Goal: Task Accomplishment & Management: Manage account settings

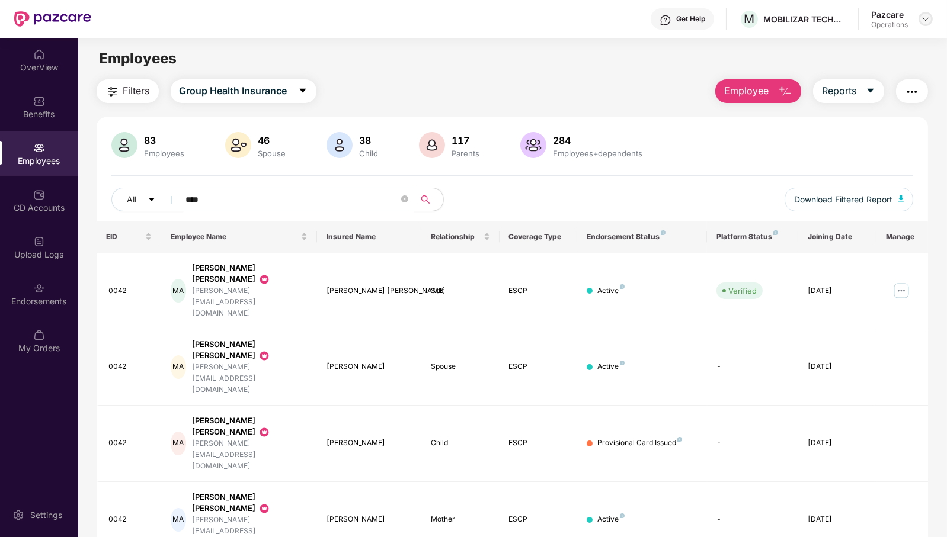
click at [925, 20] on img at bounding box center [925, 18] width 9 height 9
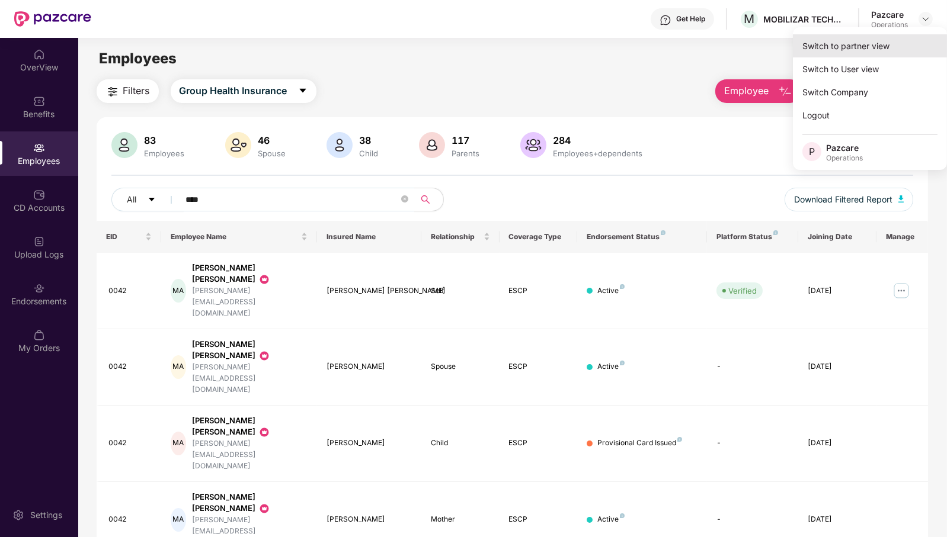
click at [885, 42] on div "Switch to partner view" at bounding box center [870, 45] width 154 height 23
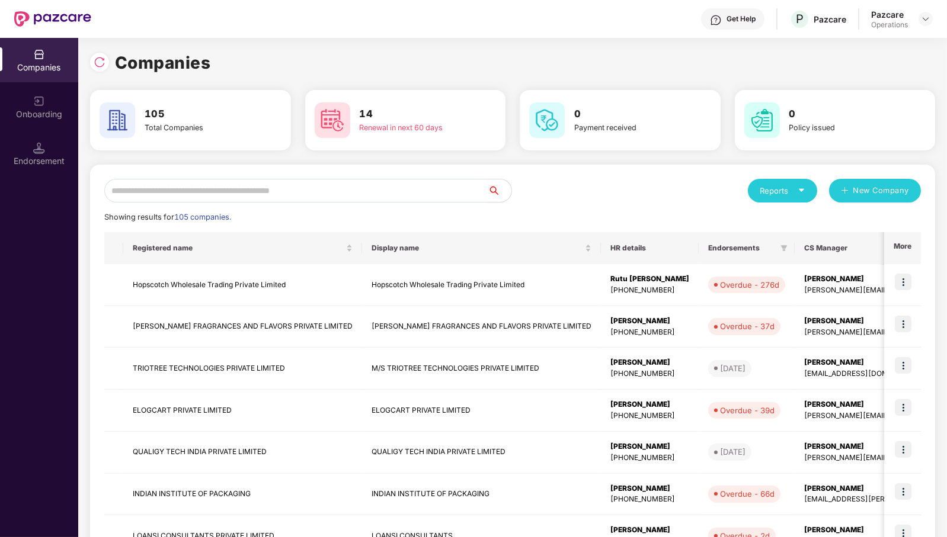
click at [236, 197] on input "text" at bounding box center [295, 191] width 383 height 24
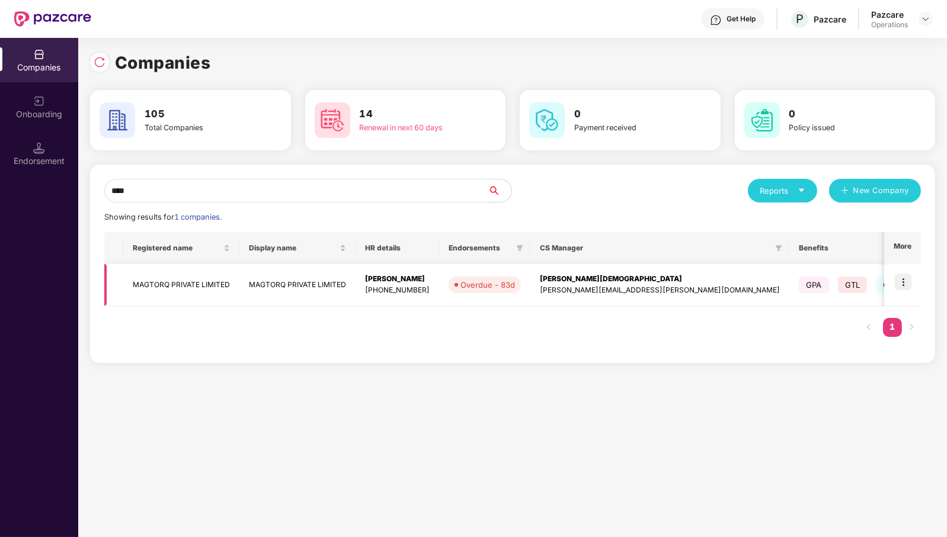
type input "****"
click at [906, 280] on img at bounding box center [903, 282] width 17 height 17
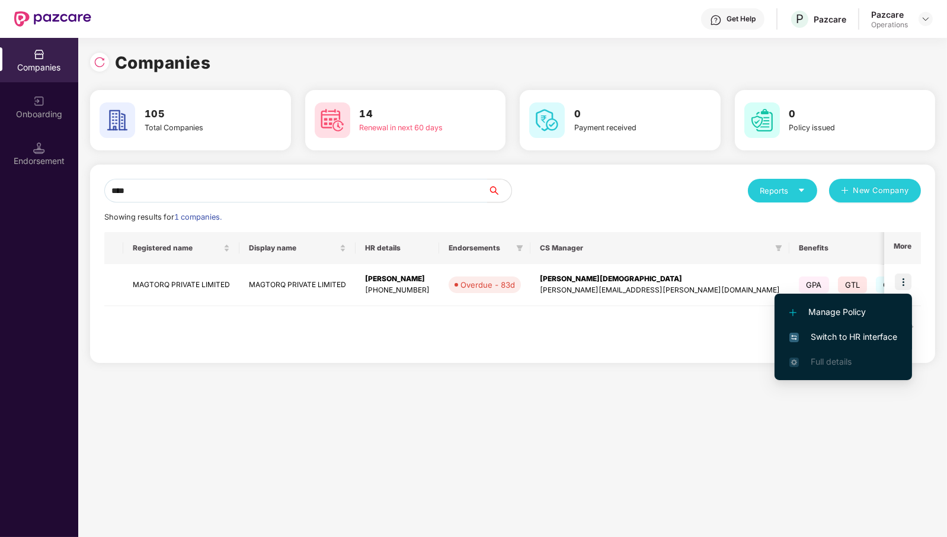
click at [873, 335] on span "Switch to HR interface" at bounding box center [843, 337] width 108 height 13
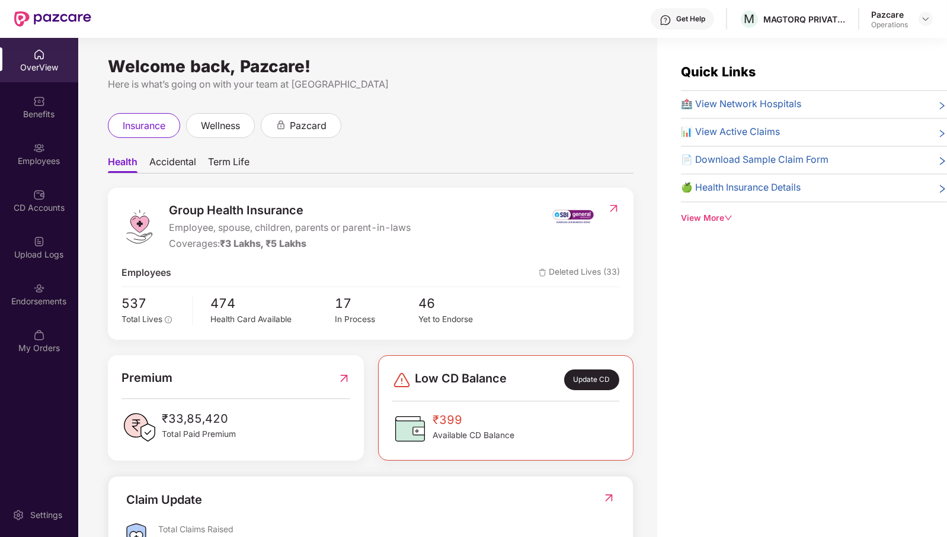
click at [23, 300] on div "Endorsements" at bounding box center [39, 302] width 78 height 12
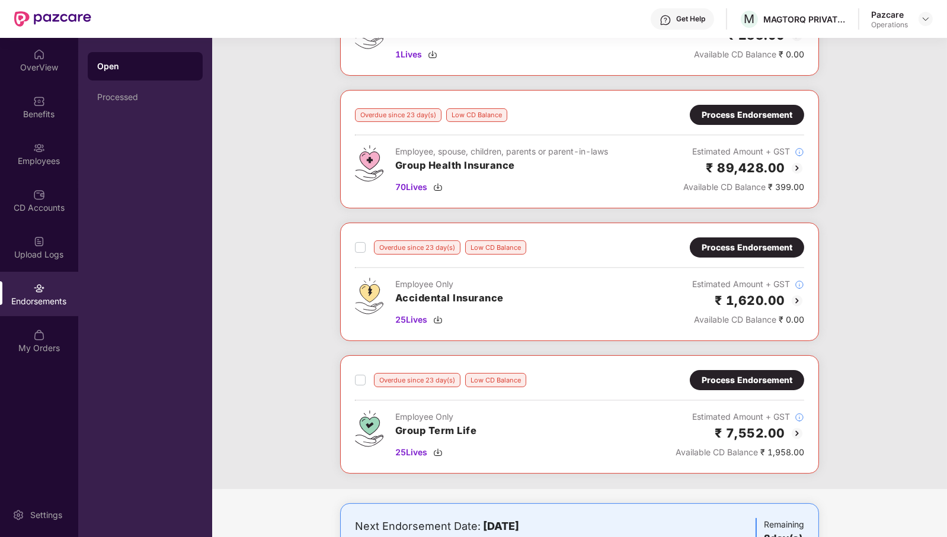
scroll to position [411, 0]
click at [399, 318] on span "25 Lives" at bounding box center [411, 320] width 32 height 13
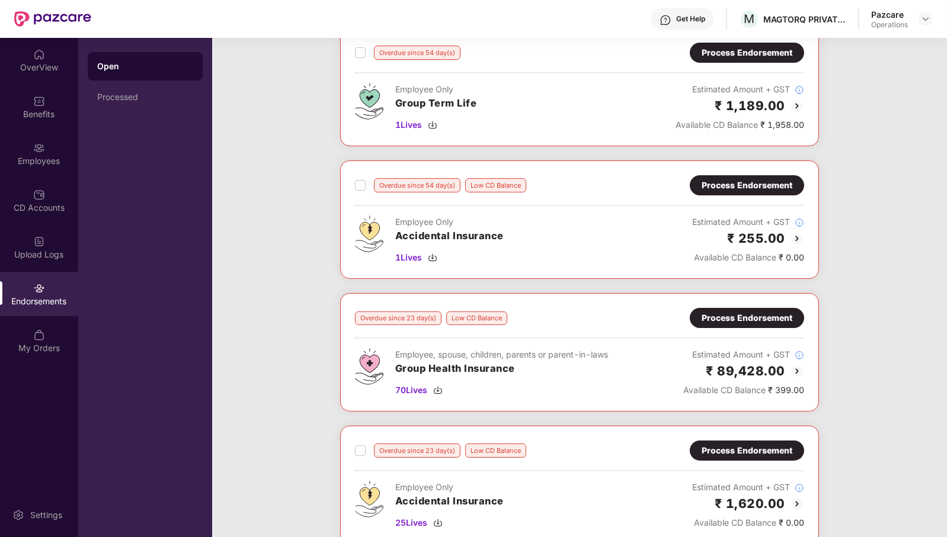
scroll to position [205, 0]
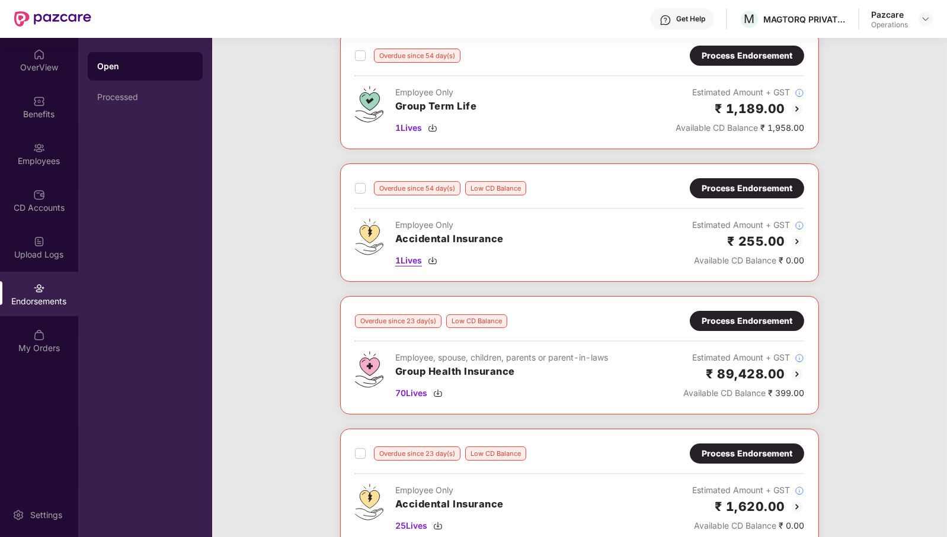
click at [416, 254] on span "1 Lives" at bounding box center [408, 260] width 27 height 13
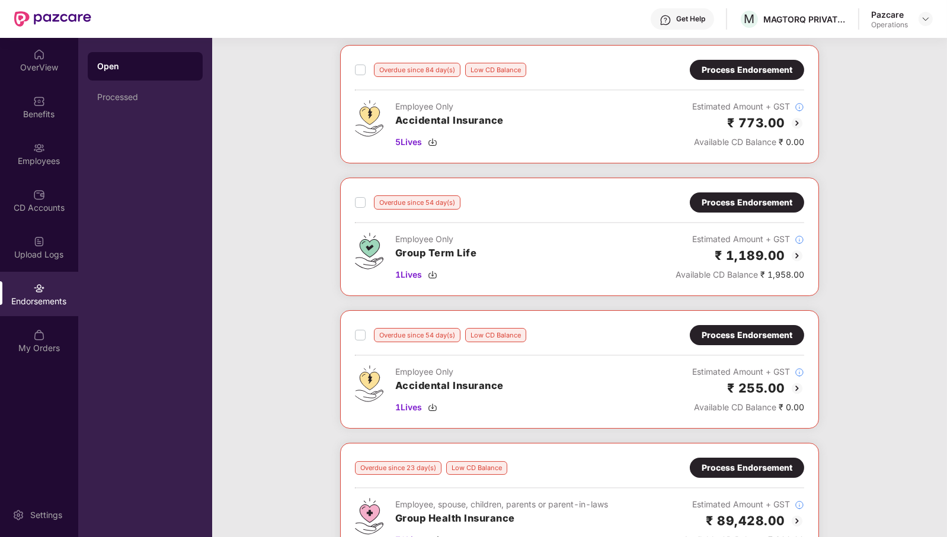
scroll to position [57, 0]
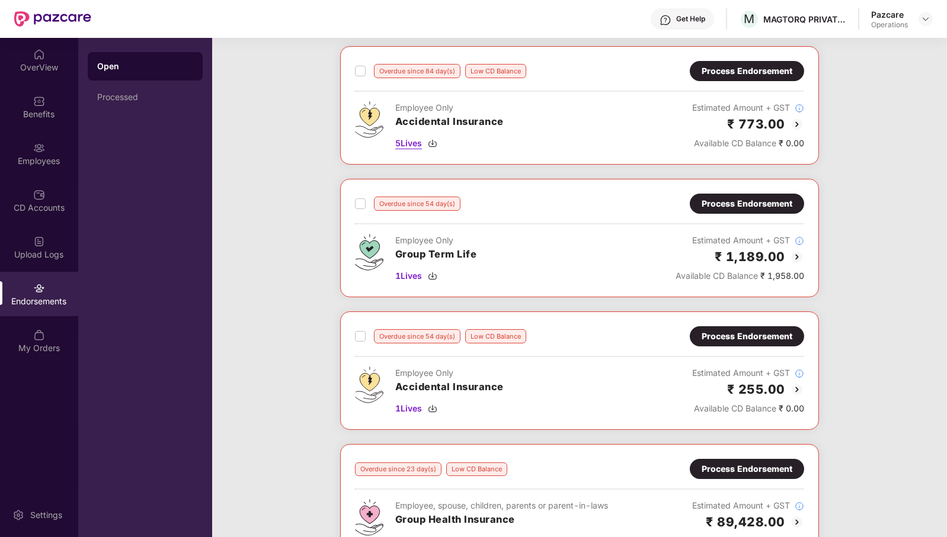
click at [416, 138] on span "5 Lives" at bounding box center [408, 143] width 27 height 13
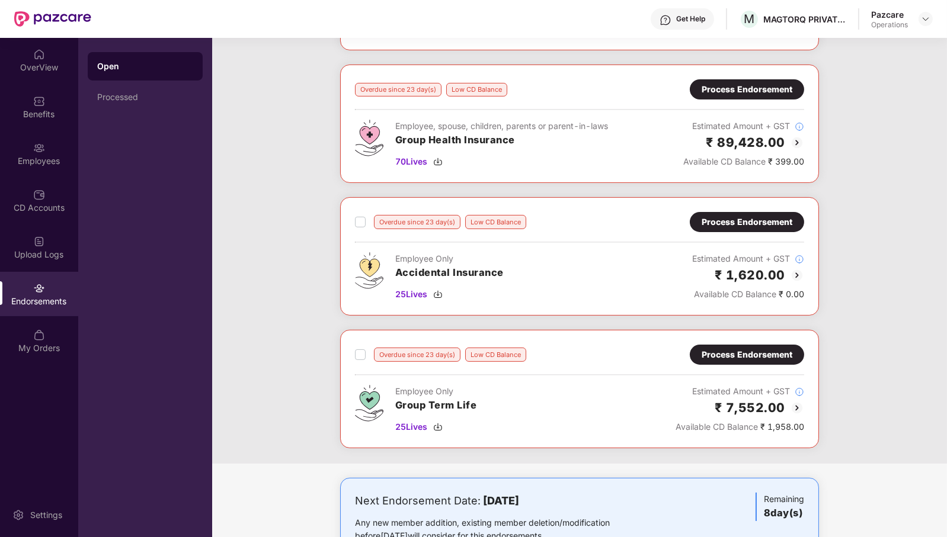
scroll to position [474, 0]
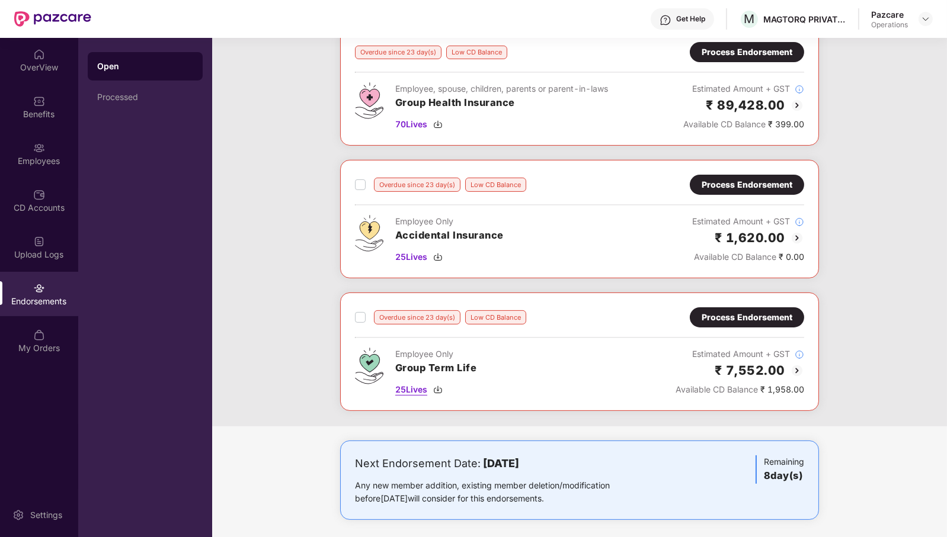
click at [406, 383] on span "25 Lives" at bounding box center [411, 389] width 32 height 13
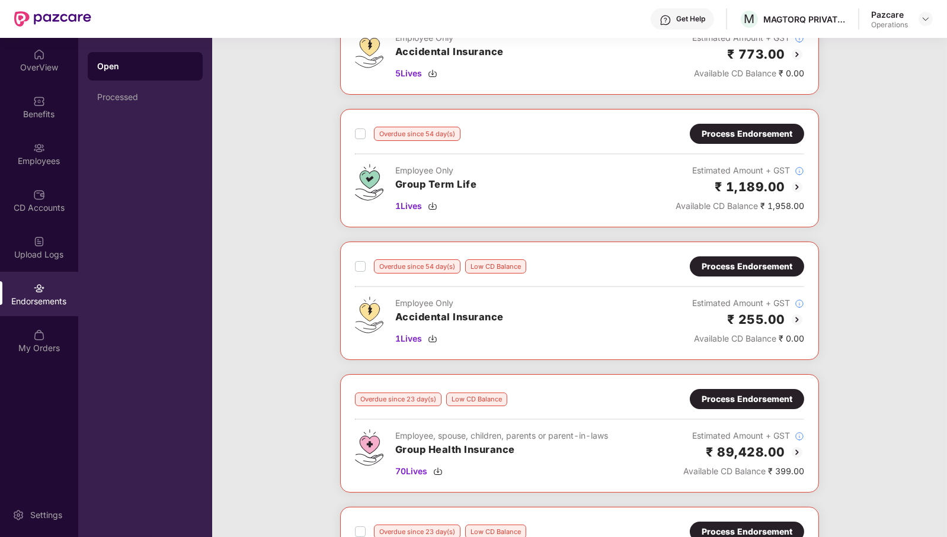
scroll to position [126, 0]
click at [414, 204] on span "1 Lives" at bounding box center [408, 206] width 27 height 13
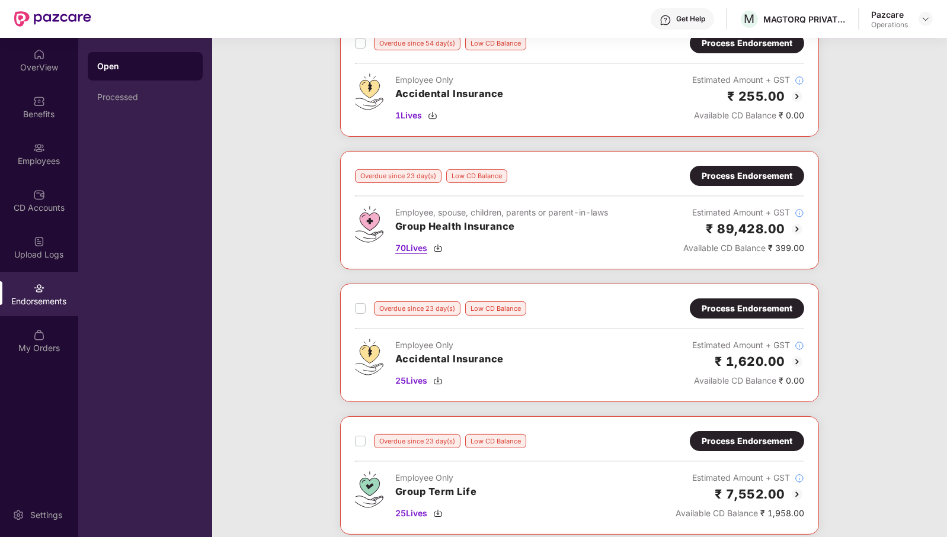
scroll to position [454, 0]
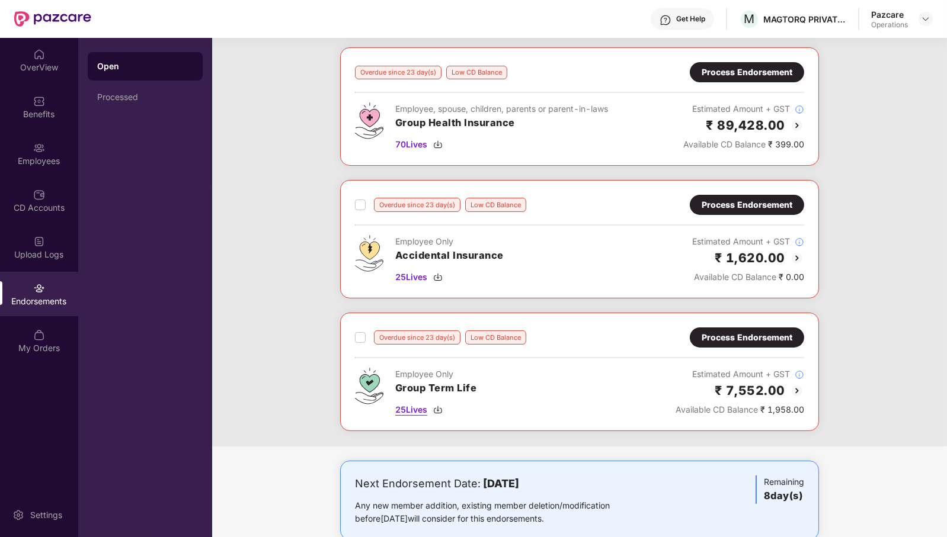
click at [414, 406] on span "25 Lives" at bounding box center [411, 409] width 32 height 13
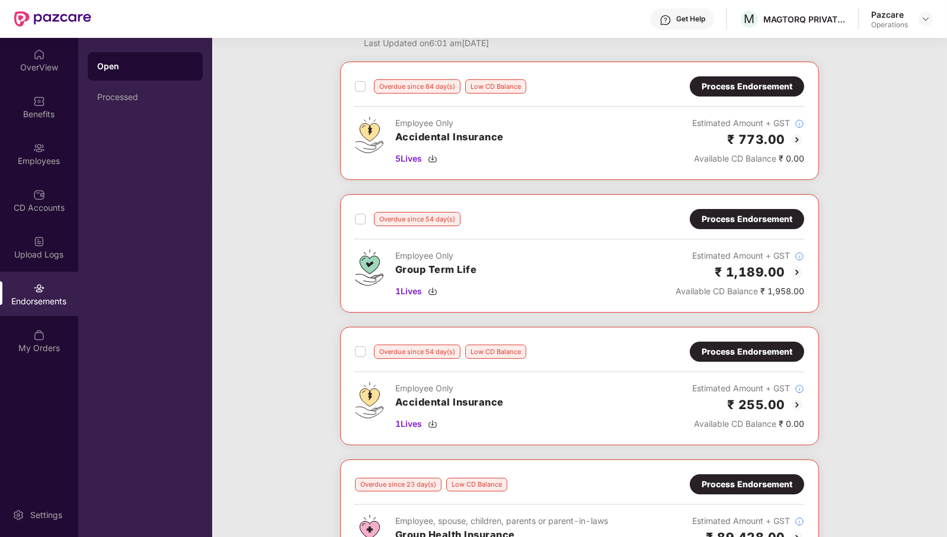
scroll to position [0, 0]
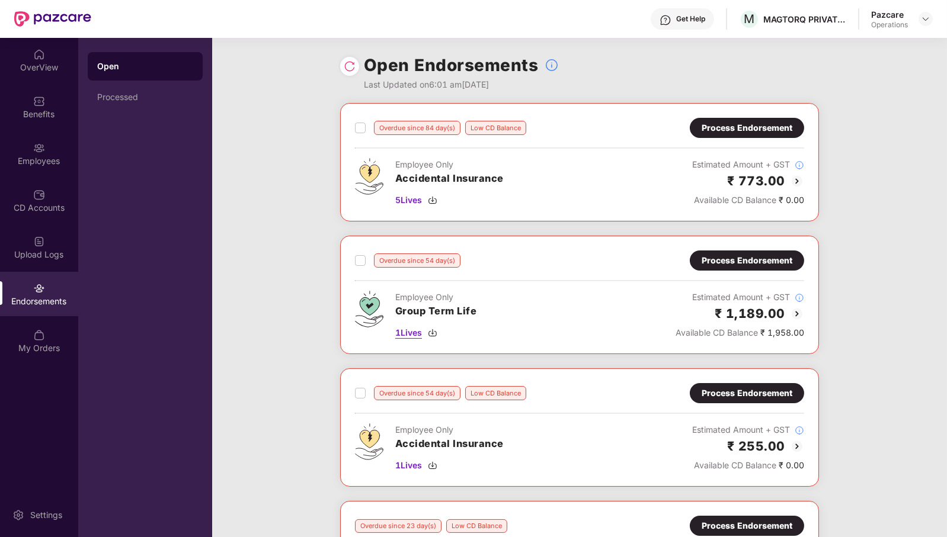
click at [403, 326] on span "1 Lives" at bounding box center [408, 332] width 27 height 13
click at [924, 18] on img at bounding box center [925, 18] width 9 height 9
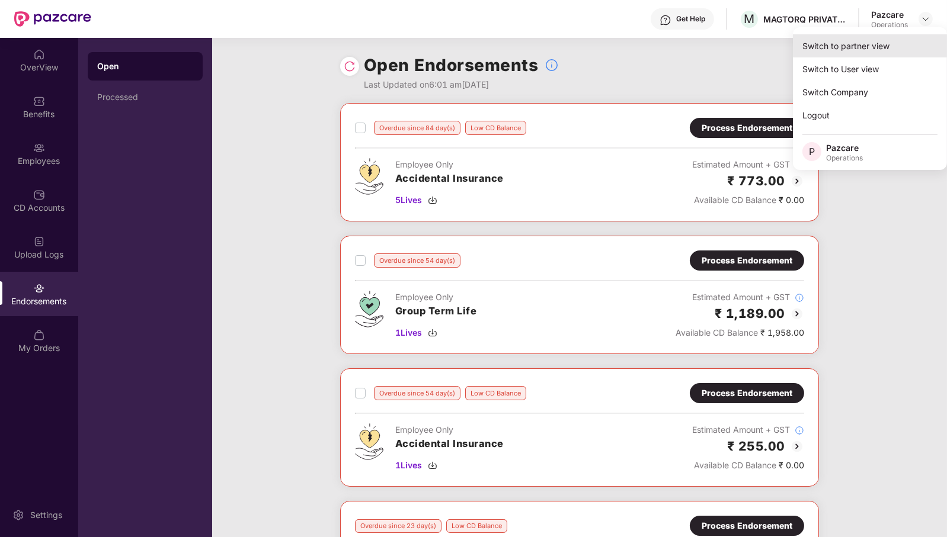
click at [895, 43] on div "Switch to partner view" at bounding box center [870, 45] width 154 height 23
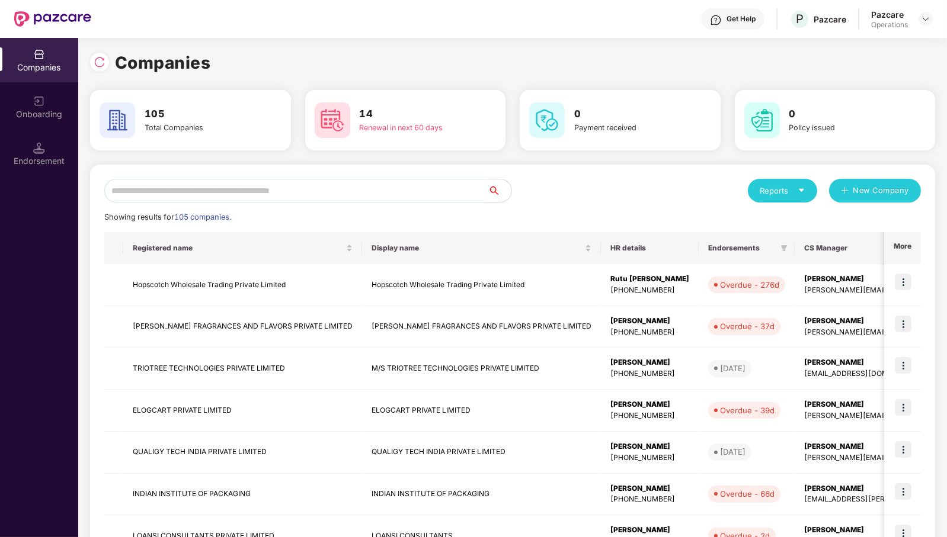
click at [318, 188] on input "text" at bounding box center [295, 191] width 383 height 24
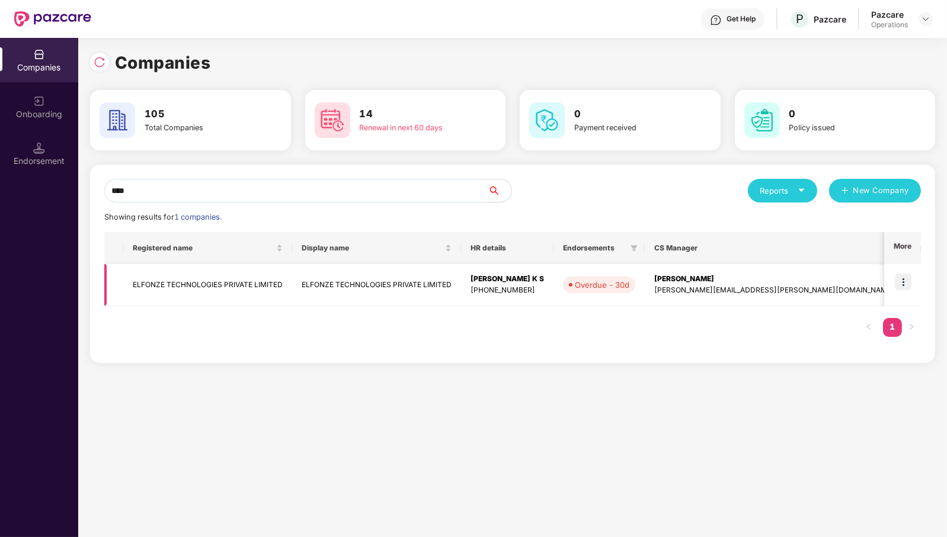
type input "****"
click at [900, 283] on img at bounding box center [903, 282] width 17 height 17
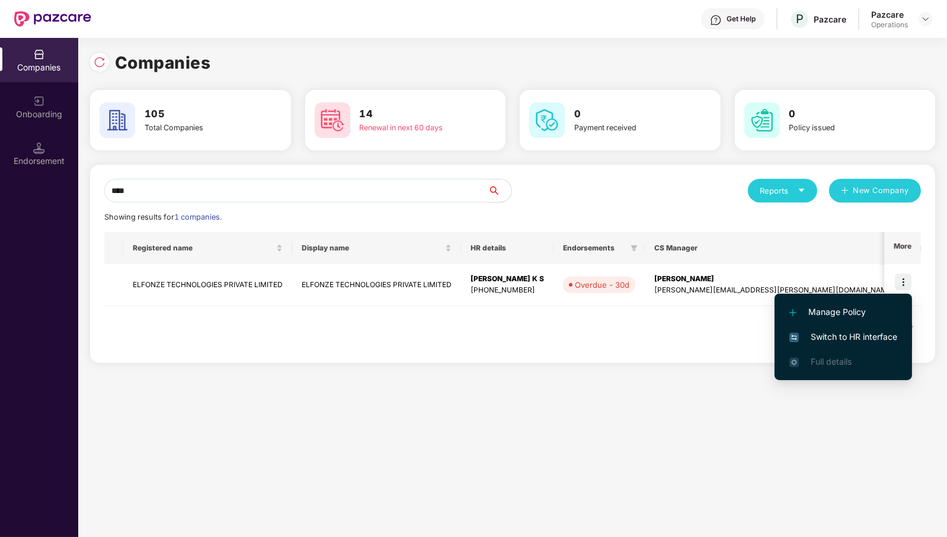
click at [867, 338] on span "Switch to HR interface" at bounding box center [843, 337] width 108 height 13
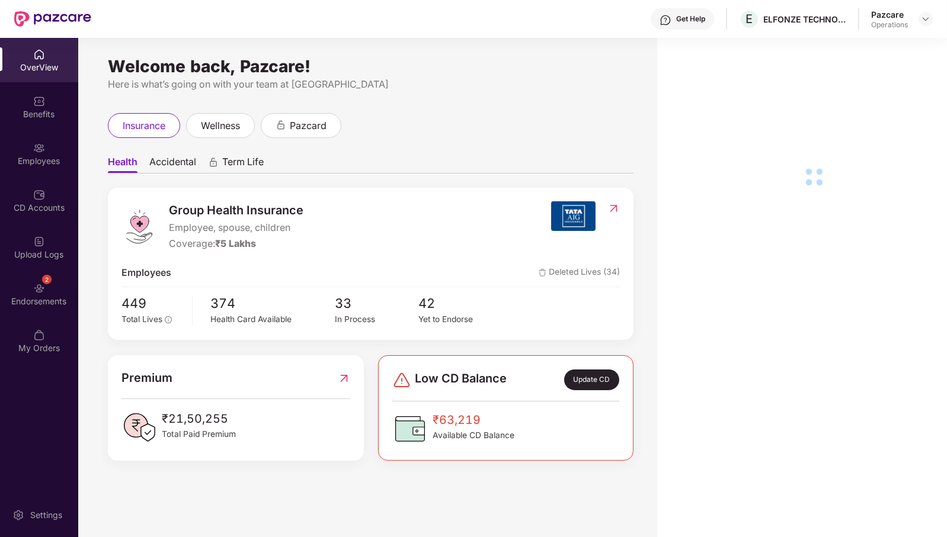
click at [44, 299] on div "Endorsements" at bounding box center [39, 302] width 78 height 12
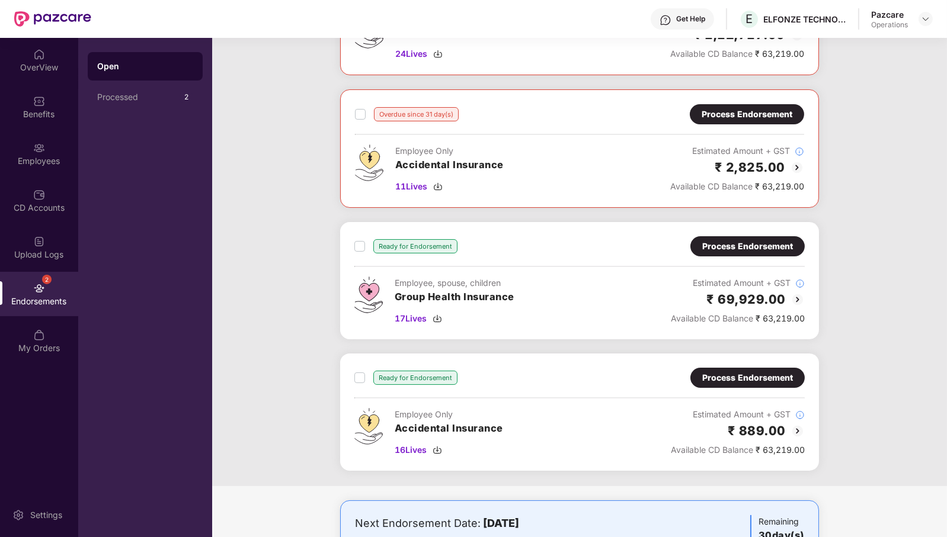
scroll to position [148, 0]
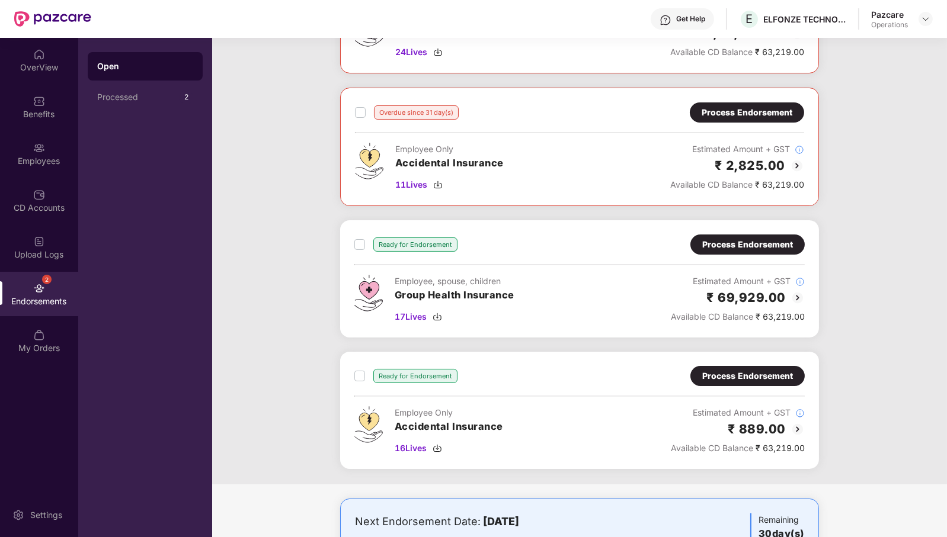
click at [732, 246] on div "Process Endorsement" at bounding box center [747, 244] width 91 height 13
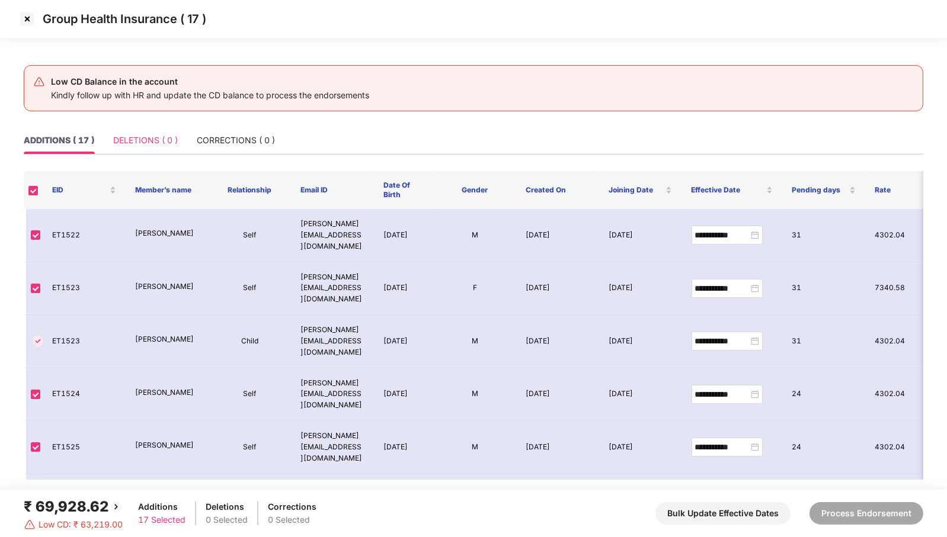
click at [133, 148] on div "DELETIONS ( 0 )" at bounding box center [145, 140] width 65 height 27
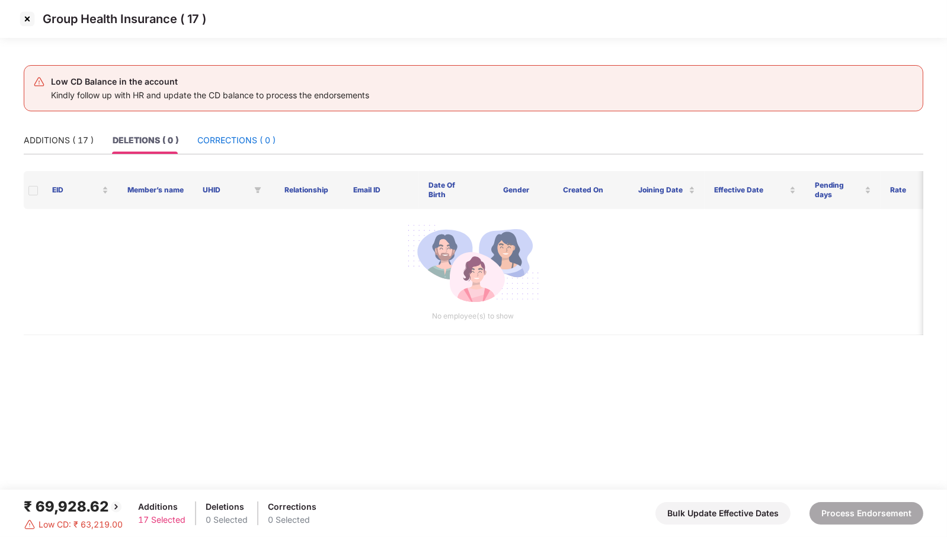
click at [229, 138] on div "CORRECTIONS ( 0 )" at bounding box center [236, 140] width 78 height 13
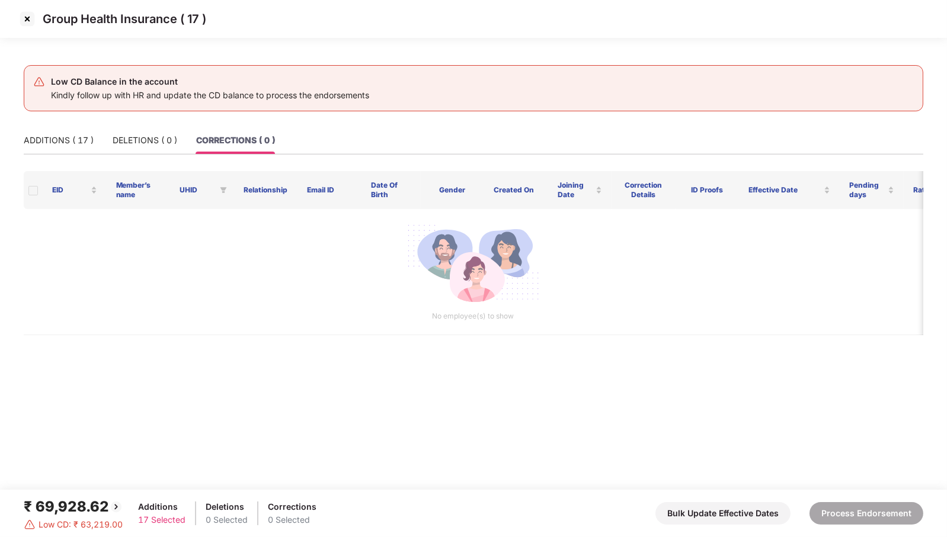
click at [24, 17] on img at bounding box center [27, 18] width 19 height 19
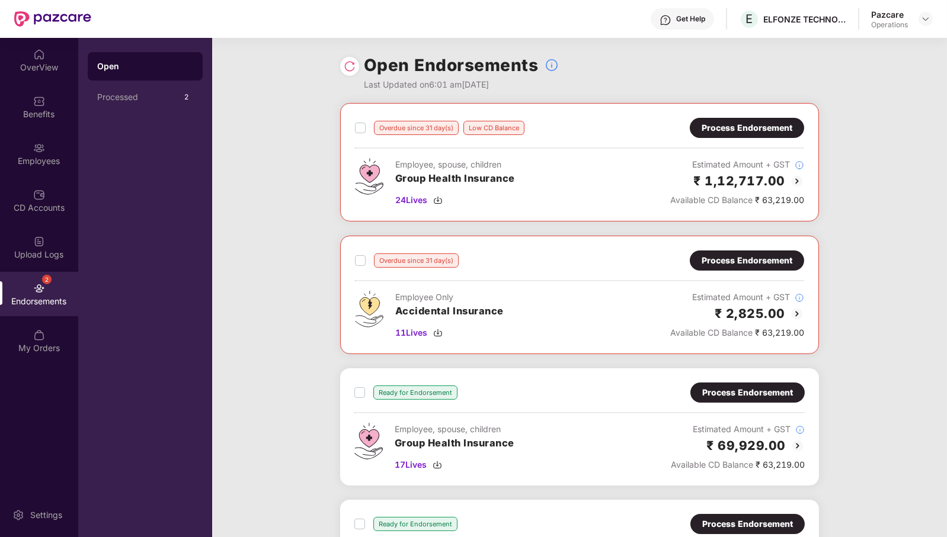
click at [772, 127] on div "Process Endorsement" at bounding box center [746, 127] width 91 height 13
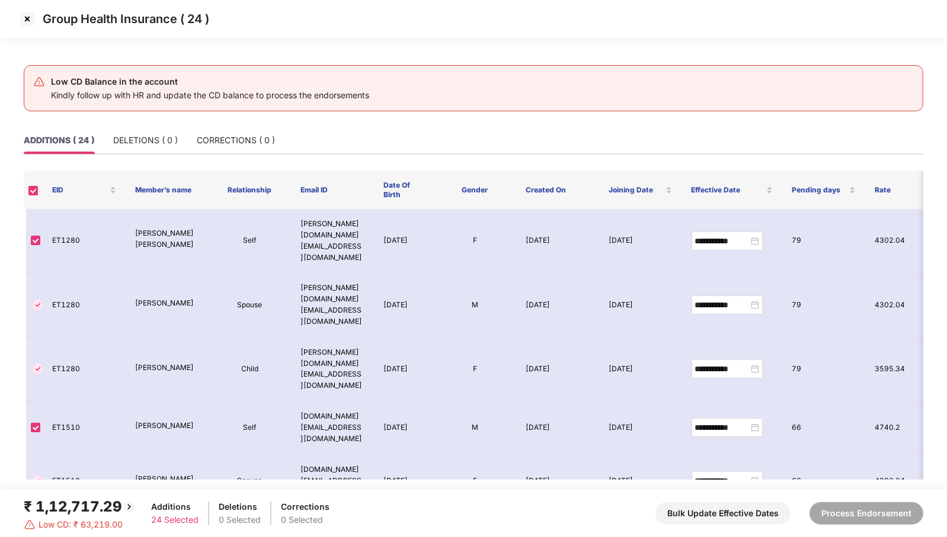
click at [24, 14] on img at bounding box center [27, 18] width 19 height 19
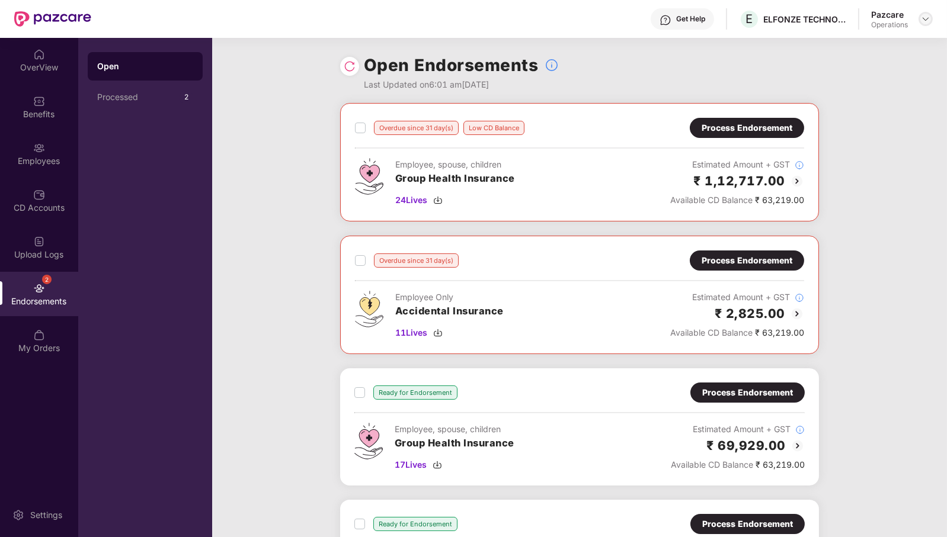
click at [926, 20] on img at bounding box center [925, 18] width 9 height 9
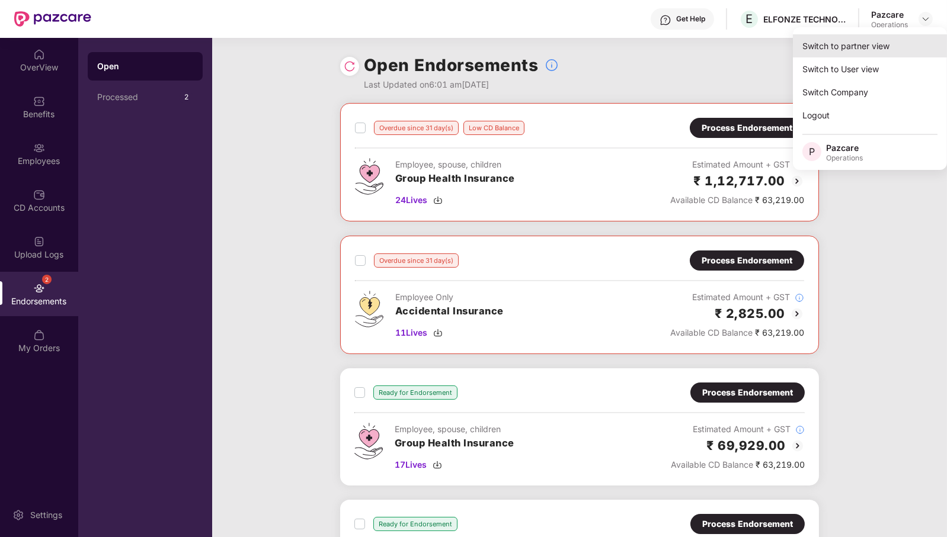
click at [915, 39] on div "Switch to partner view" at bounding box center [870, 45] width 154 height 23
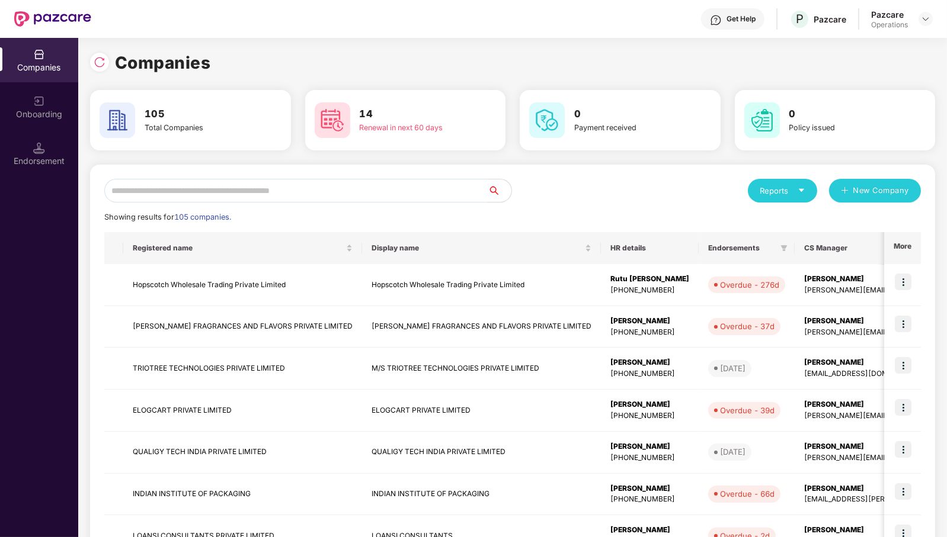
click at [426, 201] on input "text" at bounding box center [295, 191] width 383 height 24
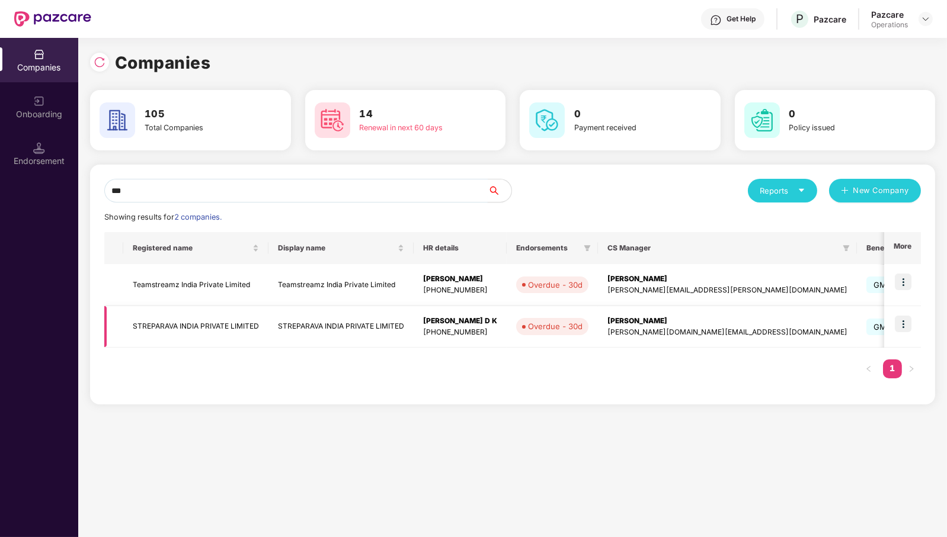
type input "***"
click at [901, 320] on img at bounding box center [903, 324] width 17 height 17
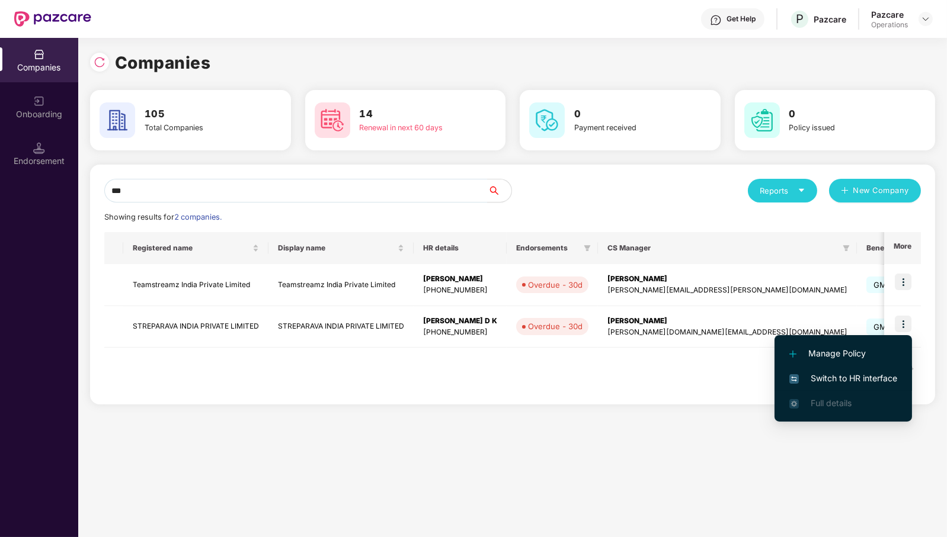
click at [876, 380] on span "Switch to HR interface" at bounding box center [843, 378] width 108 height 13
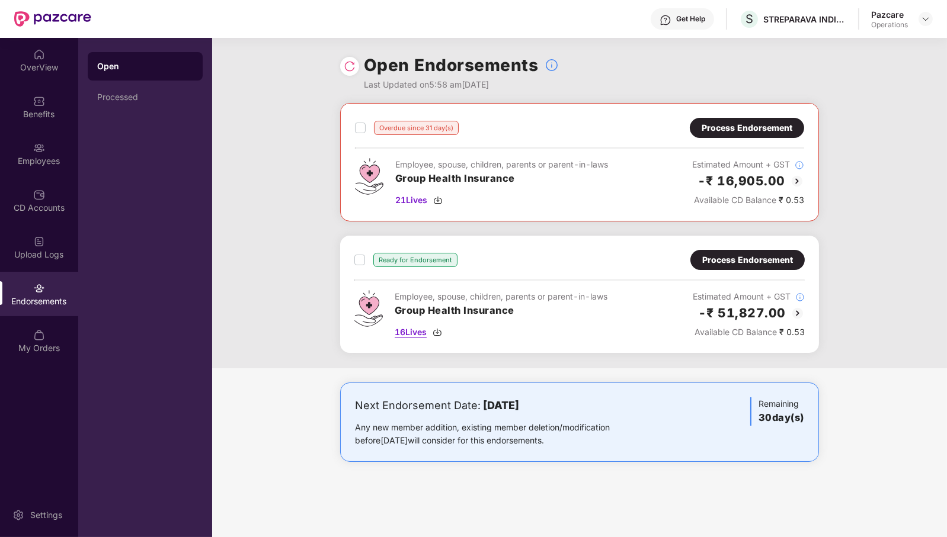
click at [413, 332] on span "16 Lives" at bounding box center [411, 332] width 32 height 13
click at [413, 194] on span "21 Lives" at bounding box center [411, 200] width 32 height 13
